Goal: Check status

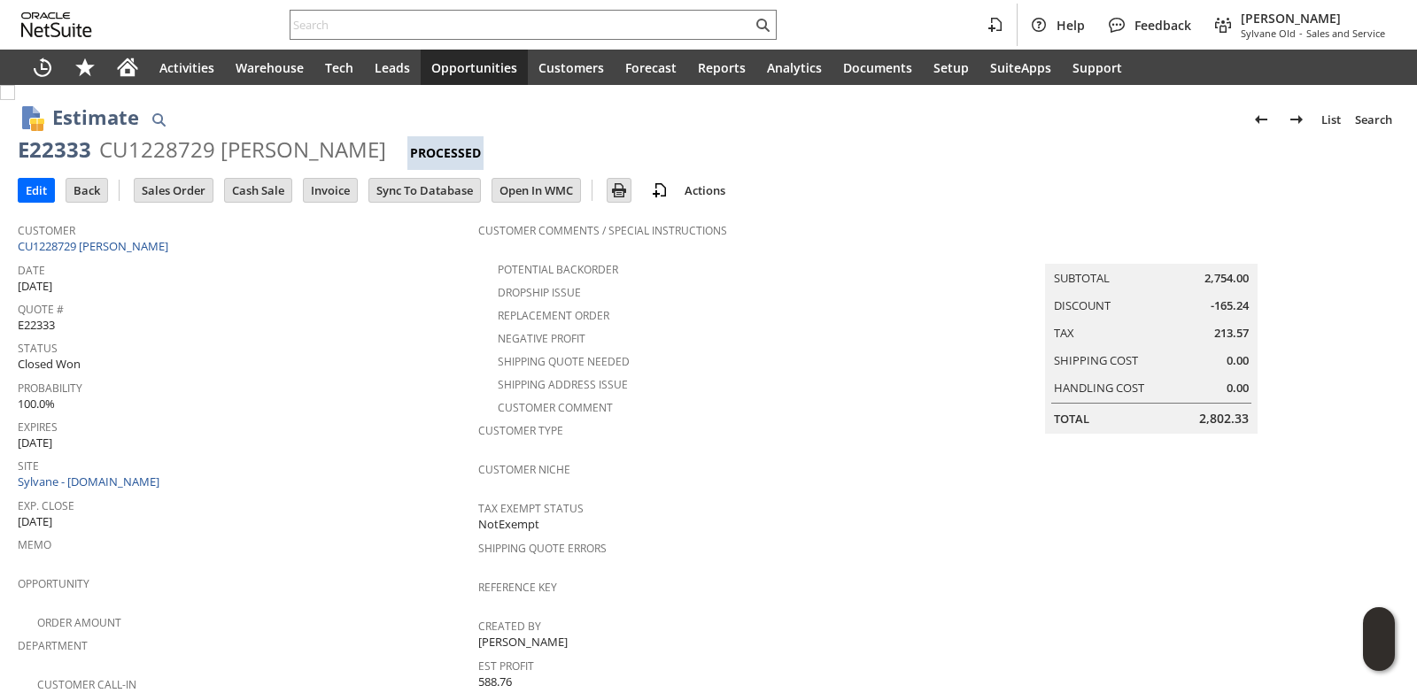
click at [328, 385] on span "Probability" at bounding box center [244, 385] width 452 height 20
click at [102, 244] on link "CU1228729 [PERSON_NAME]" at bounding box center [95, 246] width 155 height 16
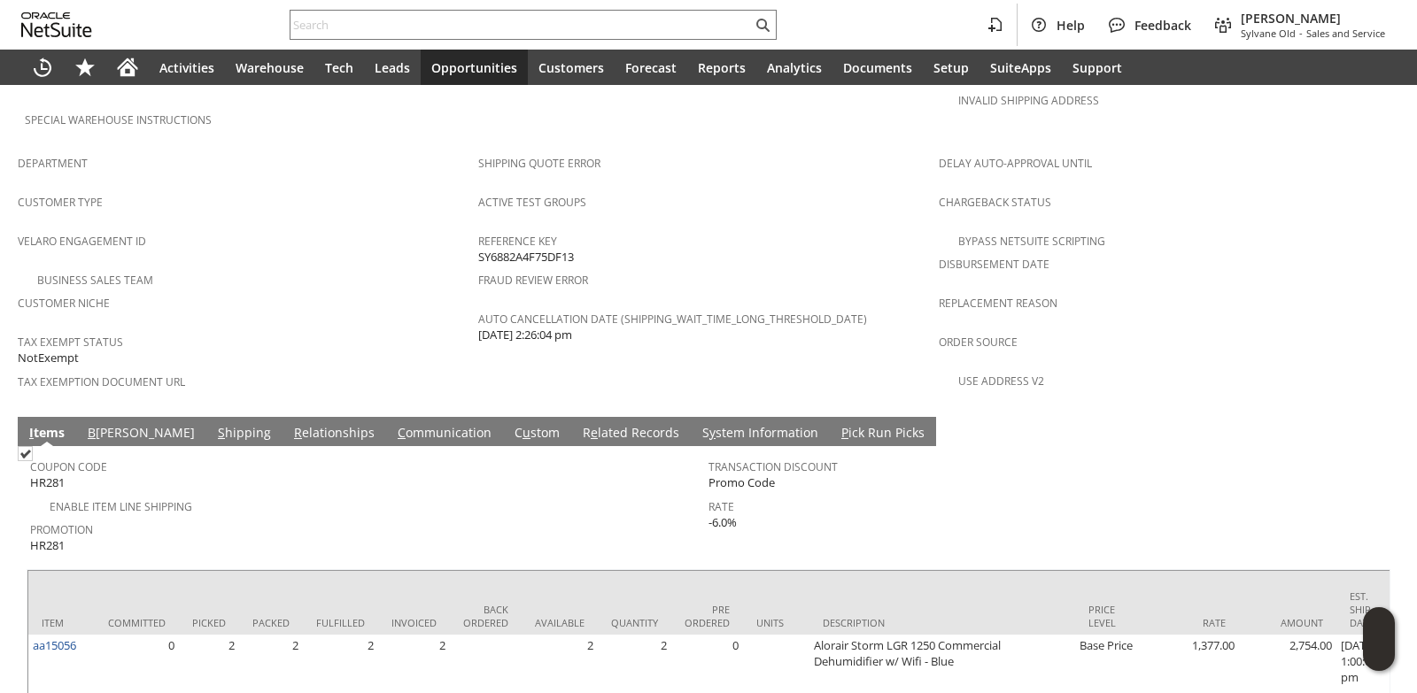
scroll to position [620, 0]
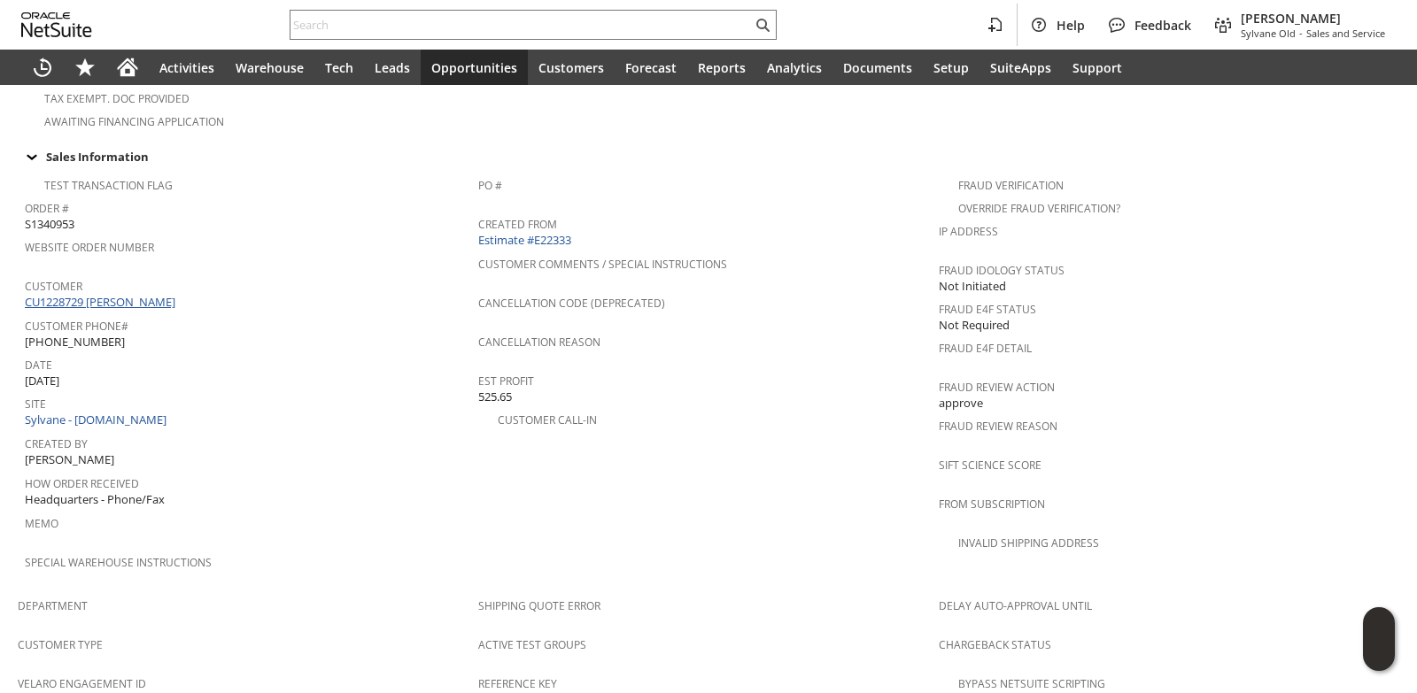
click at [132, 294] on link "CU1228729 [PERSON_NAME]" at bounding box center [102, 302] width 155 height 16
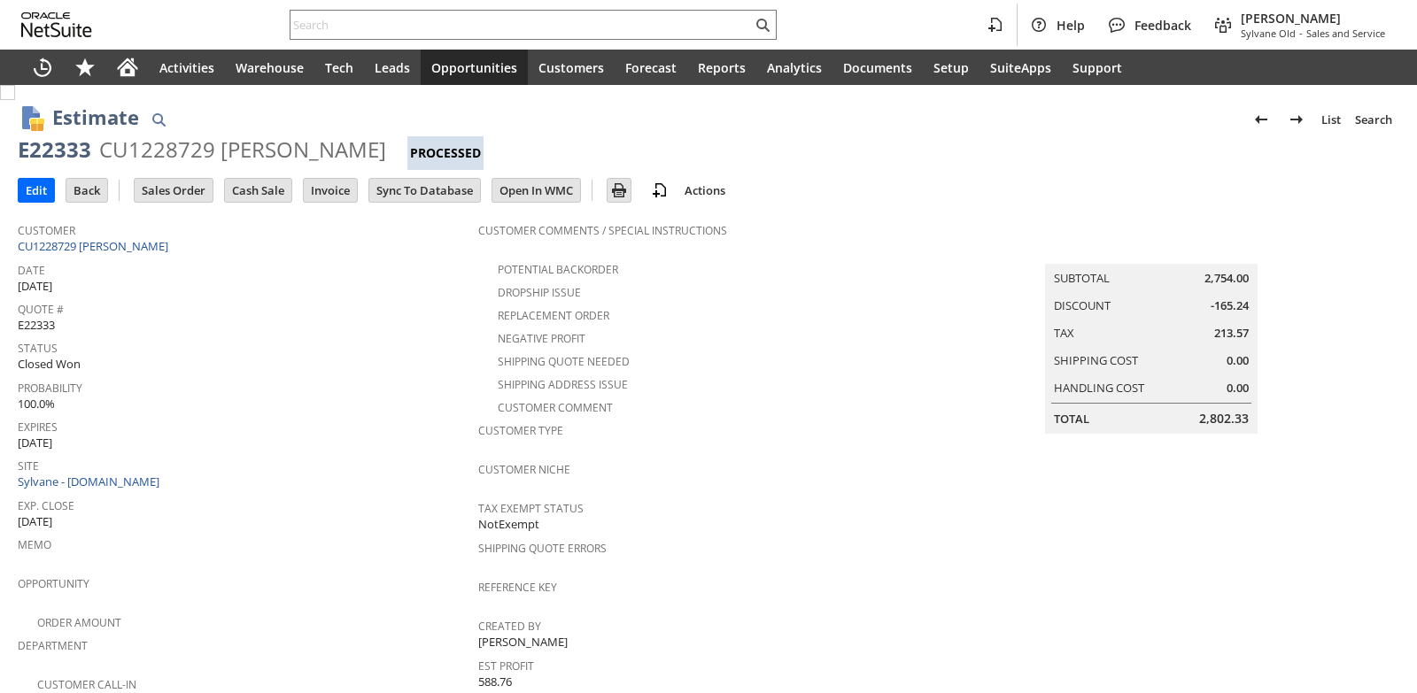
scroll to position [403, 0]
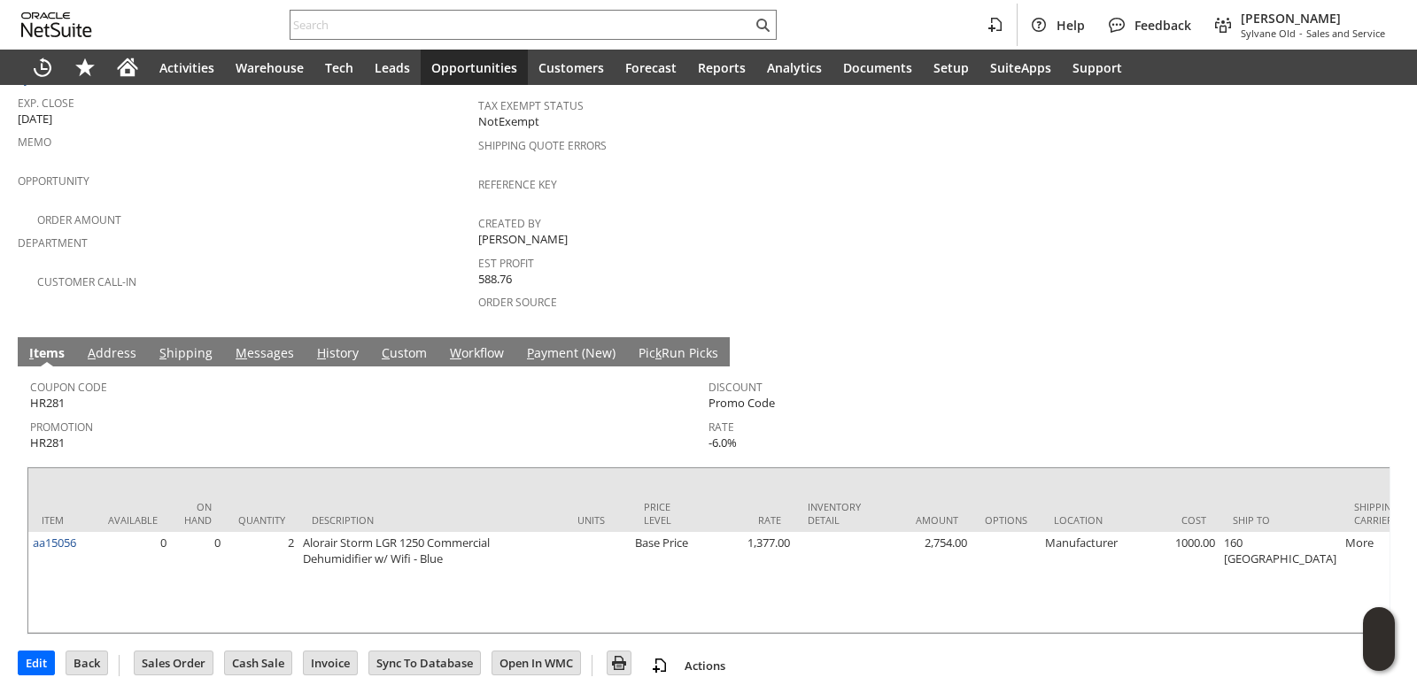
click at [204, 344] on link "S hipping" at bounding box center [186, 353] width 62 height 19
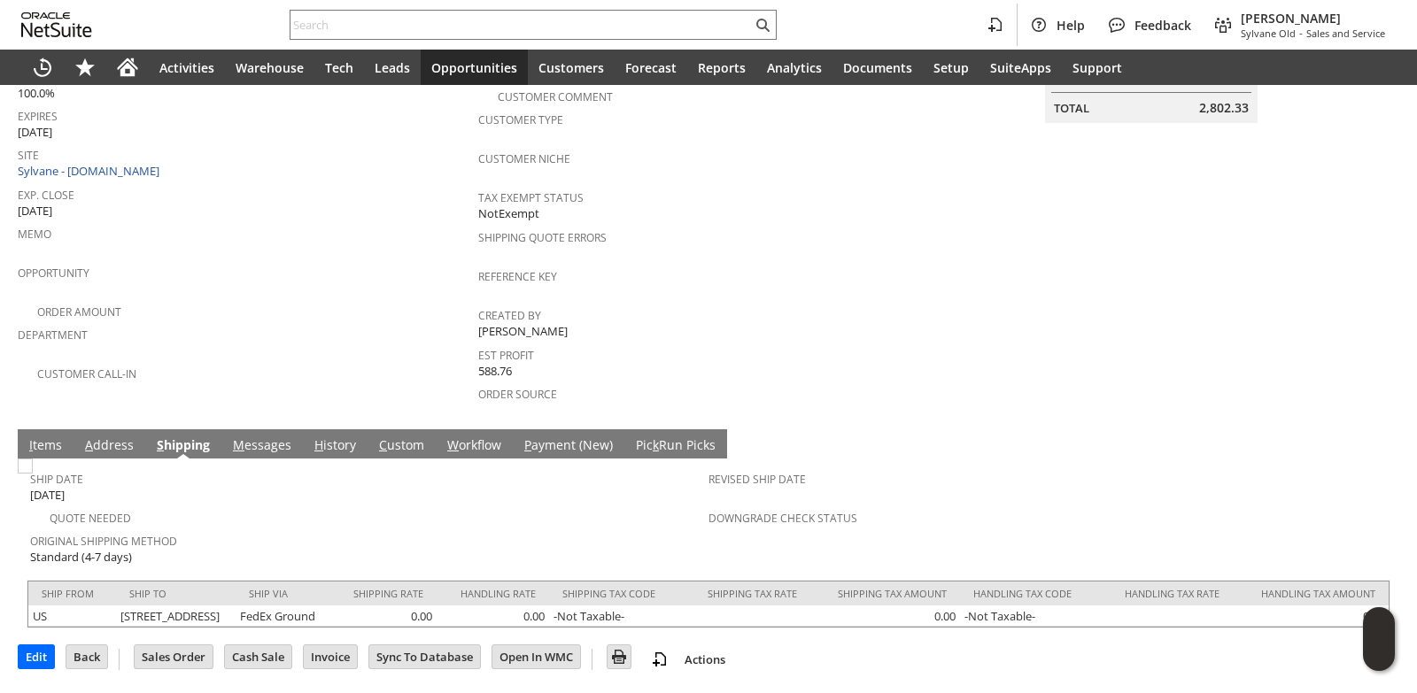
scroll to position [321, 0]
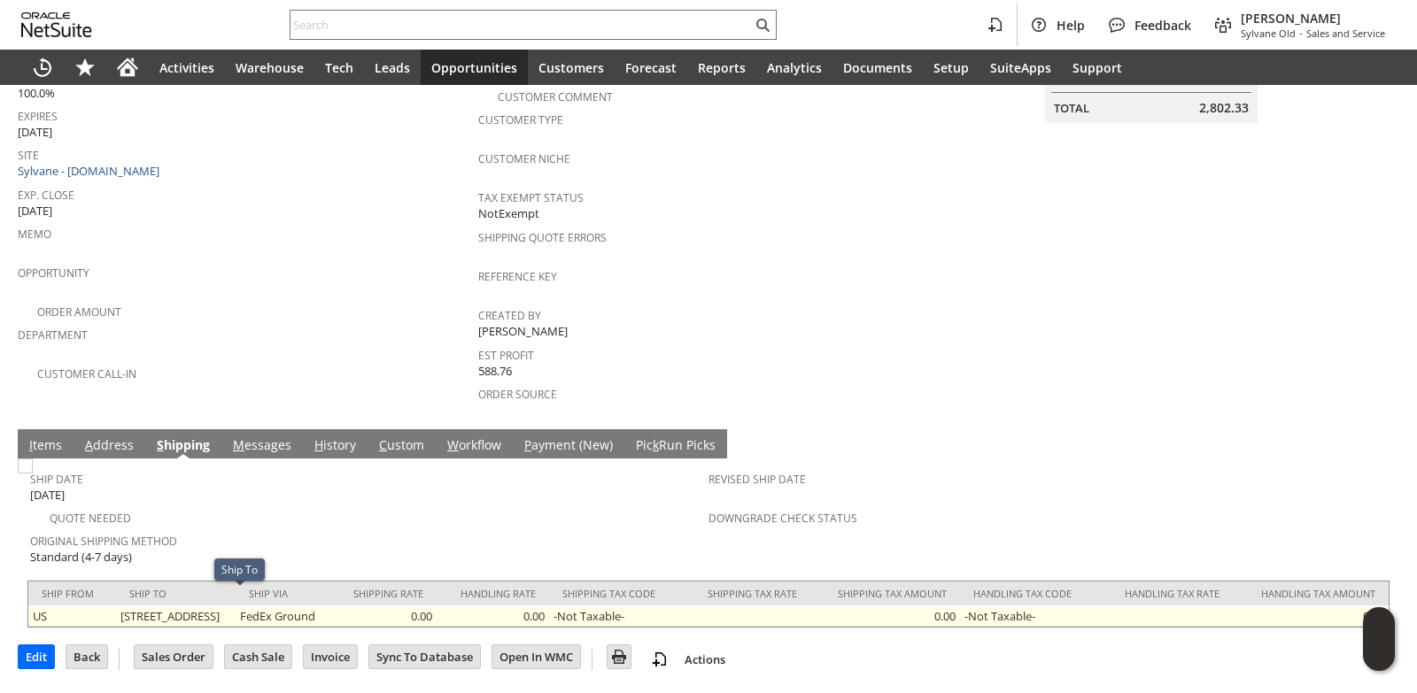
drag, startPoint x: 104, startPoint y: 600, endPoint x: 222, endPoint y: 600, distance: 117.8
click at [222, 606] on td "[STREET_ADDRESS]" at bounding box center [176, 616] width 120 height 21
copy td "160 [GEOGRAPHIC_DATA]"
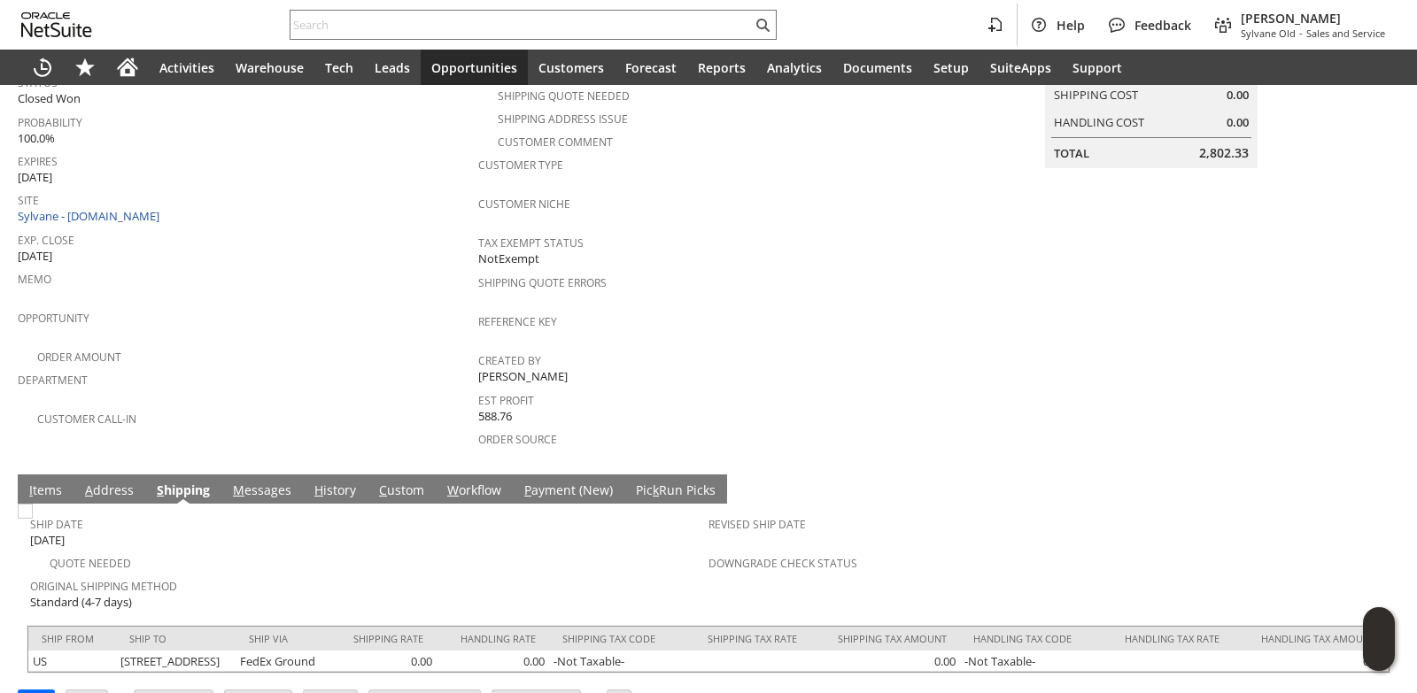
scroll to position [0, 0]
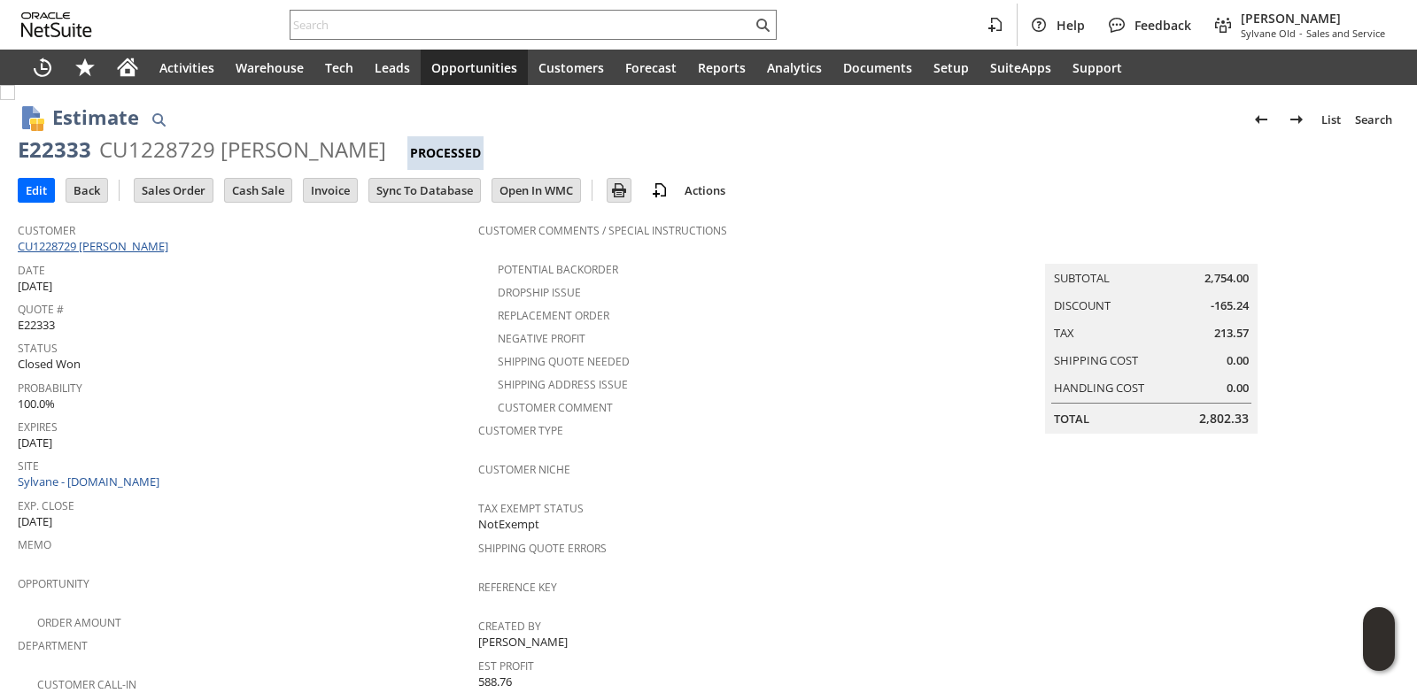
click at [110, 239] on link "CU1228729 [PERSON_NAME]" at bounding box center [95, 246] width 155 height 16
